Goal: Task Accomplishment & Management: Manage account settings

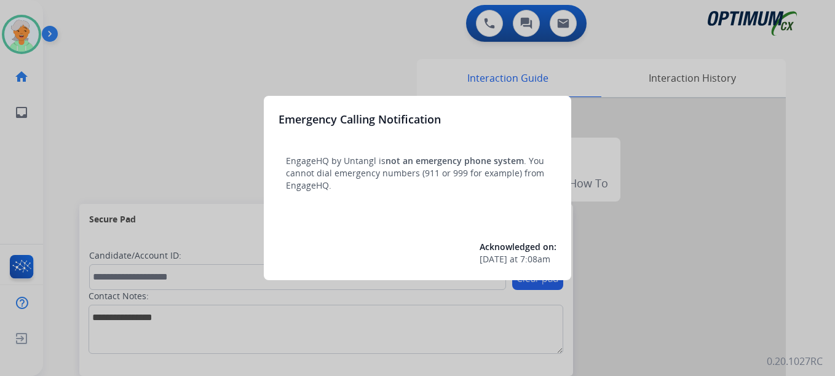
click at [0, 26] on html "Emergency Calling Notification EngageHQ by Untangl is not an emergency phone sy…" at bounding box center [417, 188] width 835 height 376
click at [26, 31] on div at bounding box center [417, 188] width 835 height 376
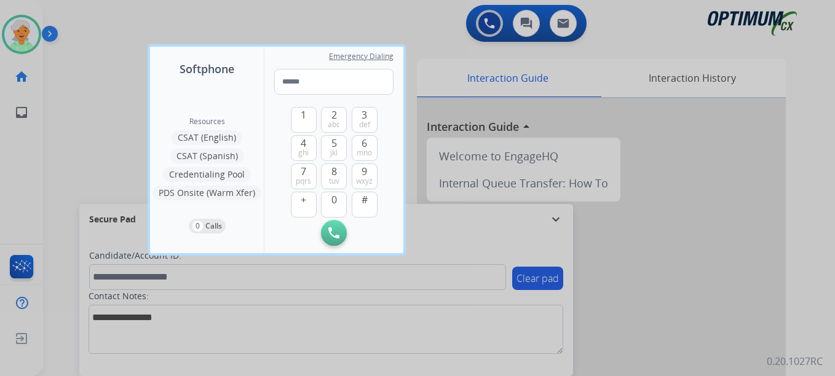
click at [28, 31] on div at bounding box center [417, 188] width 835 height 376
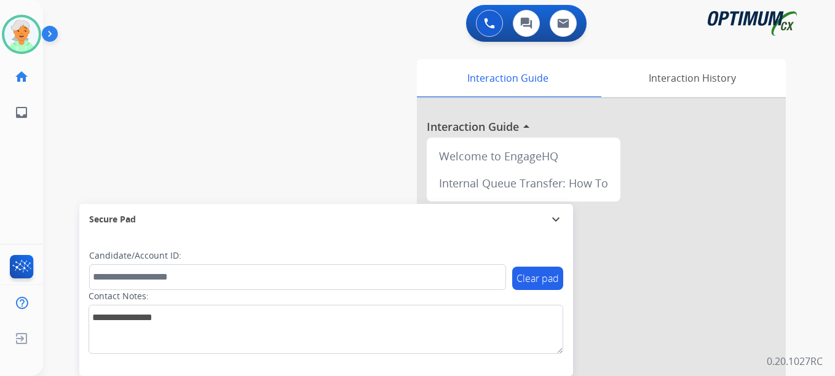
click at [28, 31] on img at bounding box center [21, 34] width 34 height 34
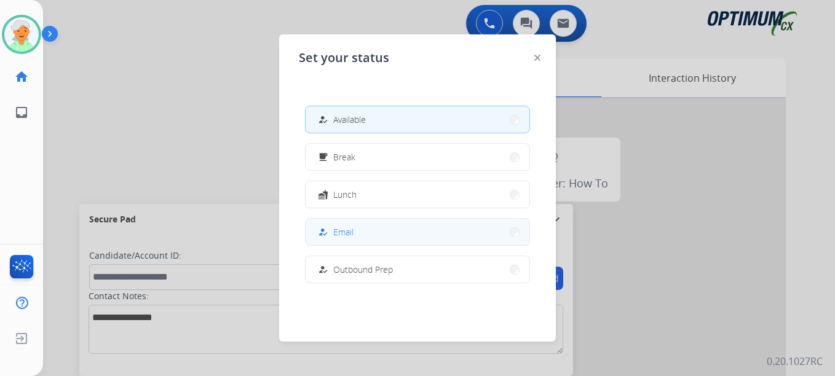
click at [337, 231] on span "Email" at bounding box center [343, 232] width 20 height 13
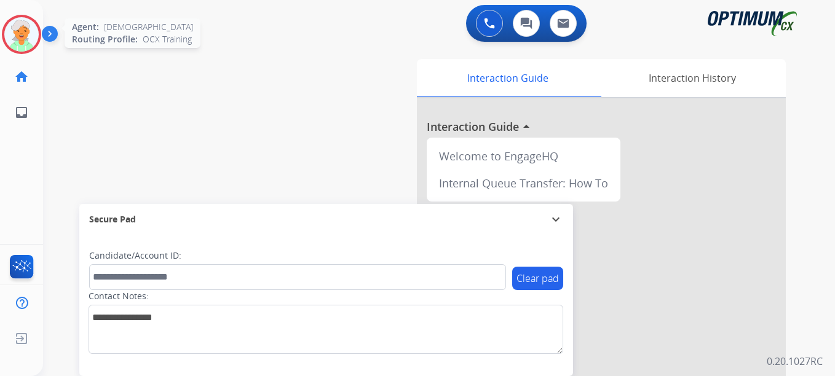
click at [17, 31] on img at bounding box center [21, 34] width 34 height 34
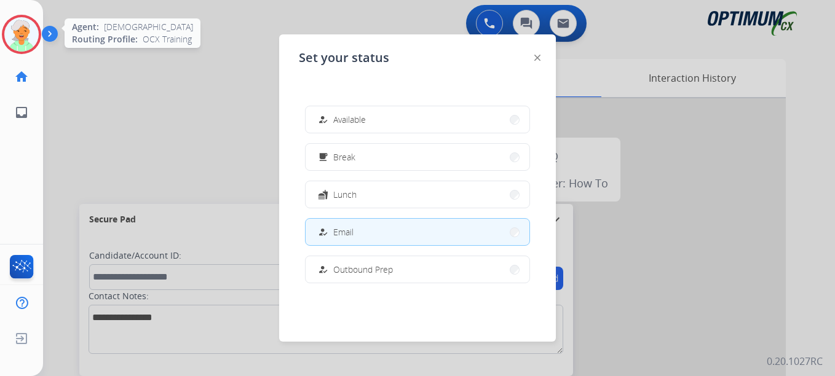
click at [17, 31] on img at bounding box center [21, 34] width 34 height 34
